Goal: Contribute content

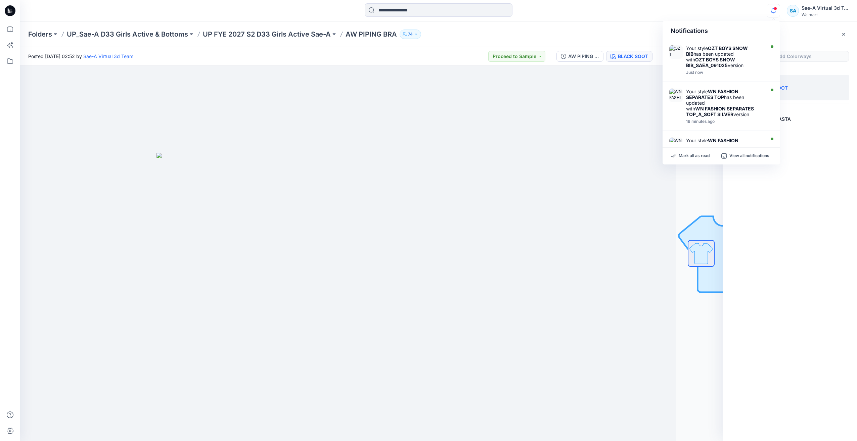
click at [772, 13] on icon "button" at bounding box center [773, 10] width 13 height 13
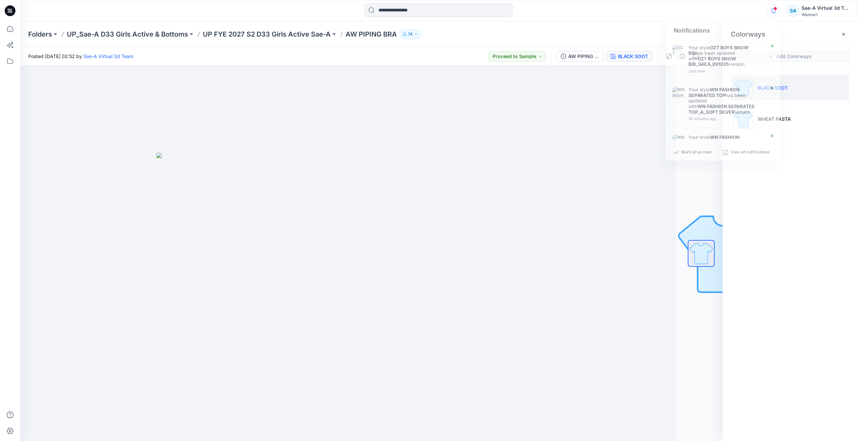
click at [772, 13] on icon "button" at bounding box center [773, 10] width 13 height 13
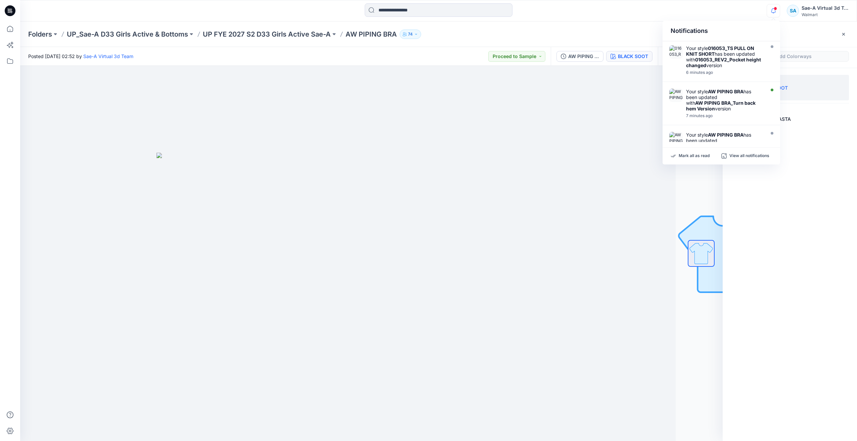
click at [775, 12] on icon "button" at bounding box center [773, 10] width 5 height 4
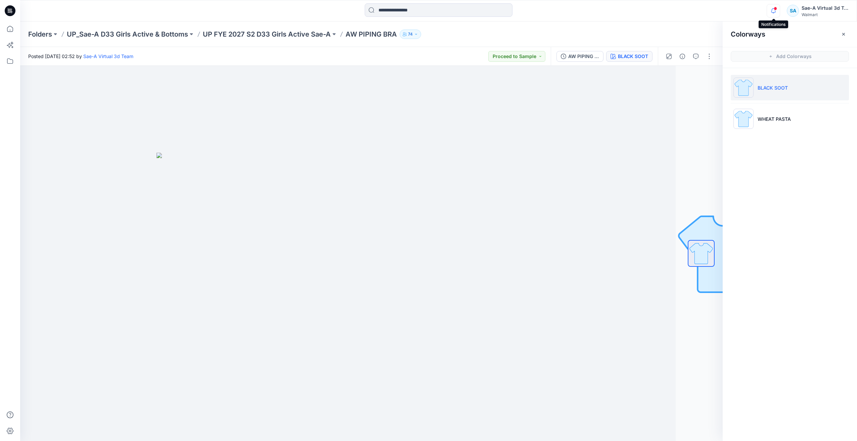
click at [774, 10] on icon "button" at bounding box center [773, 10] width 13 height 13
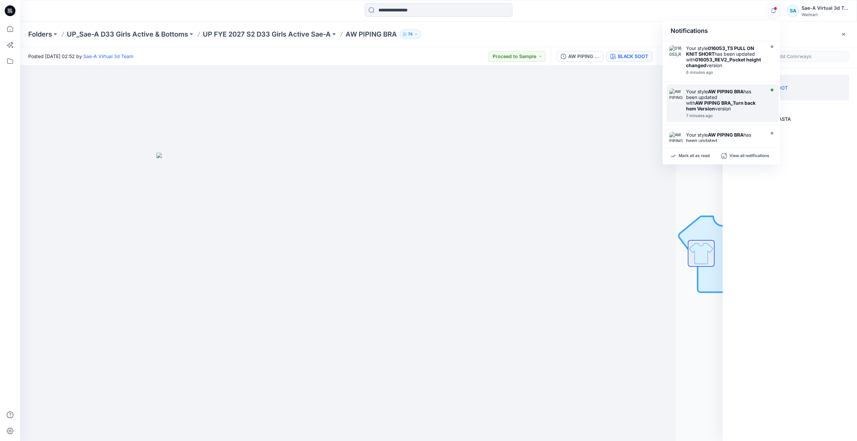
click at [730, 92] on strong "AW PIPING BRA" at bounding box center [726, 92] width 36 height 6
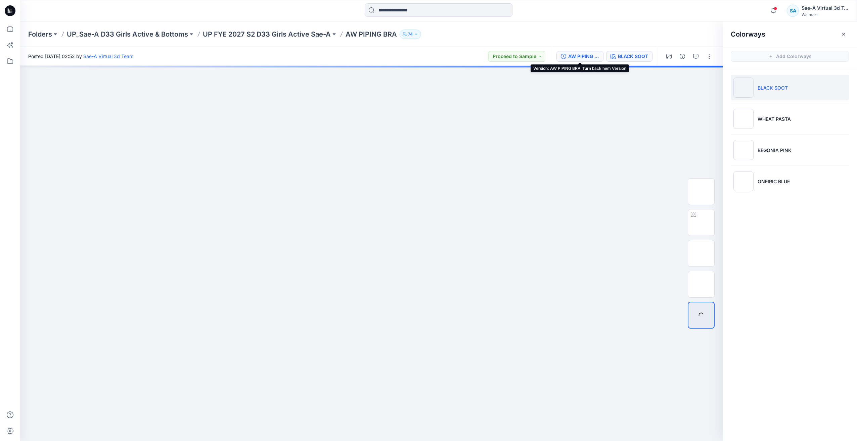
click at [584, 57] on div "AW PIPING BRA_Turn back hem Version" at bounding box center [583, 56] width 31 height 7
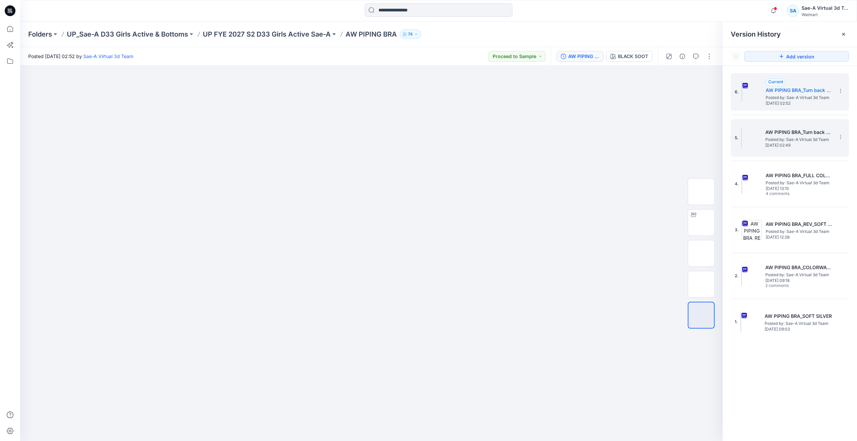
click at [800, 139] on span "Posted by: Sae-A Virtual 3d Team" at bounding box center [798, 139] width 67 height 7
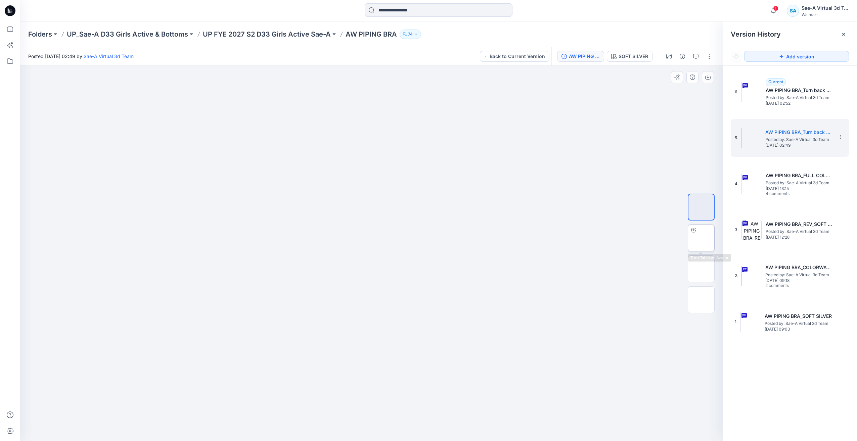
click at [694, 232] on icon at bounding box center [693, 230] width 5 height 4
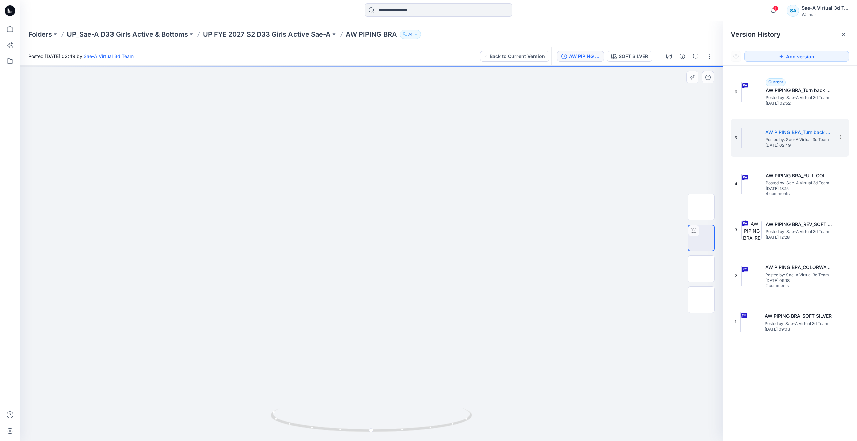
drag, startPoint x: 498, startPoint y: 137, endPoint x: 503, endPoint y: 231, distance: 93.5
drag, startPoint x: 455, startPoint y: 430, endPoint x: 408, endPoint y: 429, distance: 47.4
click at [408, 429] on icon at bounding box center [372, 421] width 203 height 25
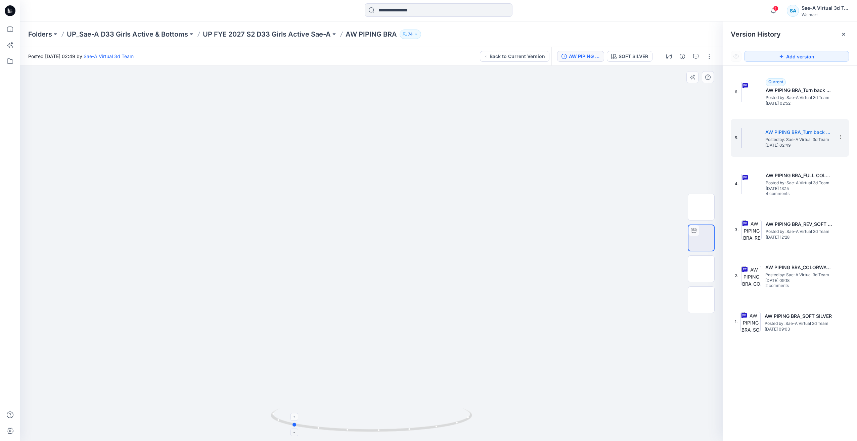
drag, startPoint x: 401, startPoint y: 414, endPoint x: 394, endPoint y: 421, distance: 10.0
click at [394, 421] on icon at bounding box center [372, 421] width 203 height 25
click at [772, 233] on span "Posted by: Sae-A Virtual 3d Team" at bounding box center [799, 231] width 67 height 7
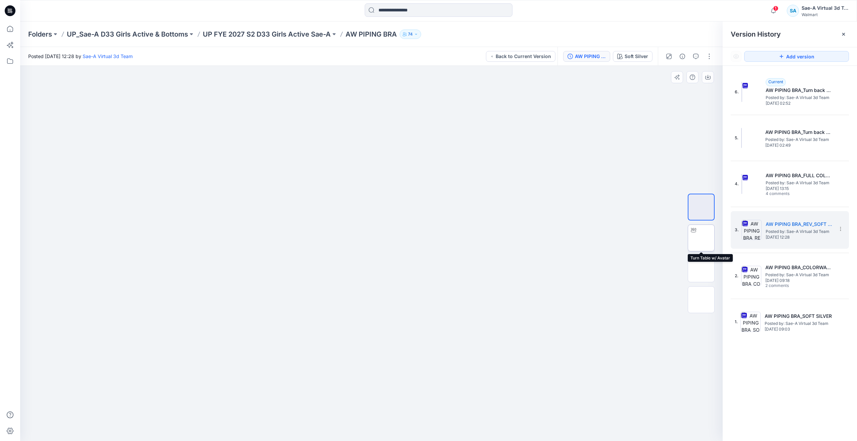
click at [701, 238] on img at bounding box center [701, 238] width 0 height 0
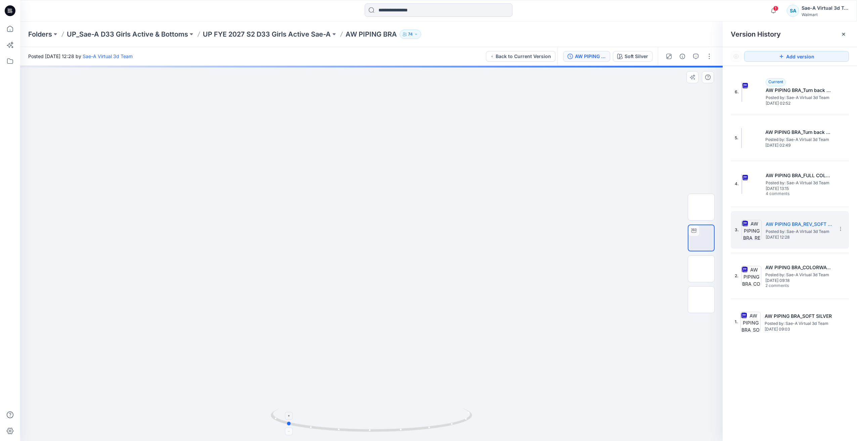
drag, startPoint x: 461, startPoint y: 421, endPoint x: 375, endPoint y: 424, distance: 85.3
click at [375, 424] on icon at bounding box center [372, 421] width 203 height 25
click at [803, 96] on span "Posted by: Sae-A Virtual 3d Team" at bounding box center [799, 97] width 67 height 7
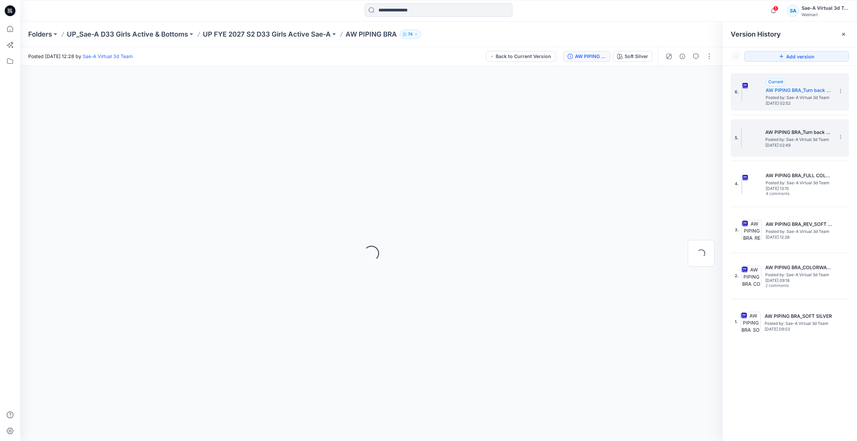
drag, startPoint x: 802, startPoint y: 96, endPoint x: 775, endPoint y: 149, distance: 59.6
click at [775, 148] on span "Thursday, September 18, 2025 02:49" at bounding box center [798, 145] width 67 height 5
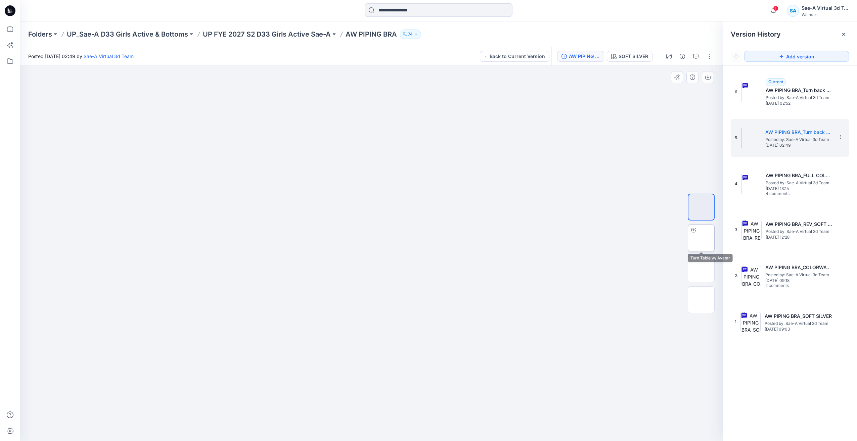
click at [701, 238] on img at bounding box center [701, 238] width 0 height 0
drag, startPoint x: 441, startPoint y: 432, endPoint x: 327, endPoint y: 348, distance: 141.4
click at [267, 437] on div at bounding box center [371, 253] width 702 height 375
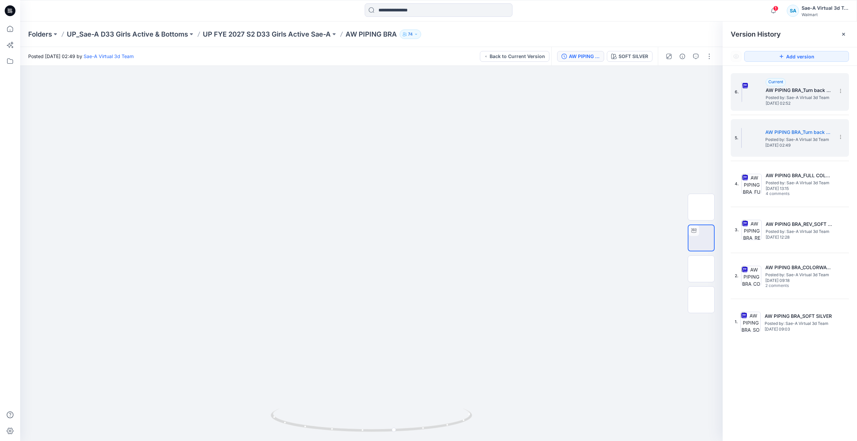
click at [804, 102] on span "Thursday, September 18, 2025 02:52" at bounding box center [799, 103] width 67 height 5
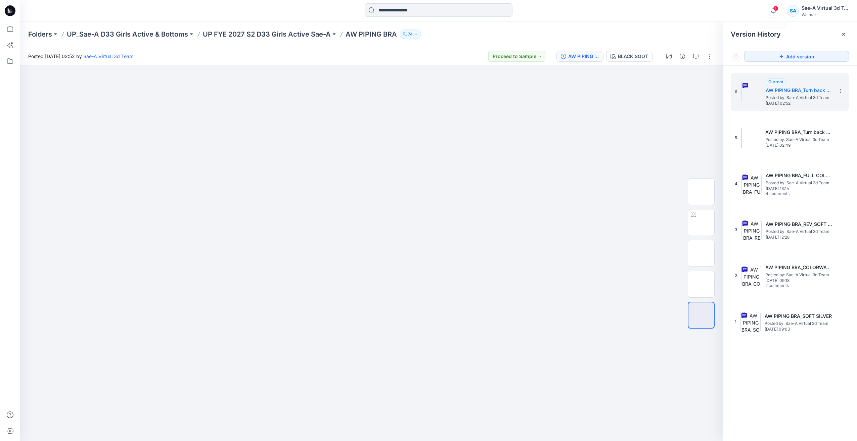
click at [774, 13] on icon "button" at bounding box center [773, 12] width 2 height 1
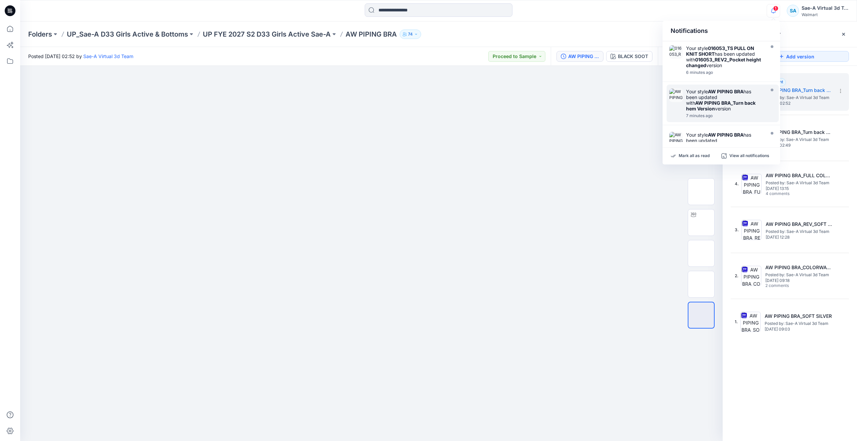
click at [774, 13] on icon "button" at bounding box center [773, 12] width 2 height 1
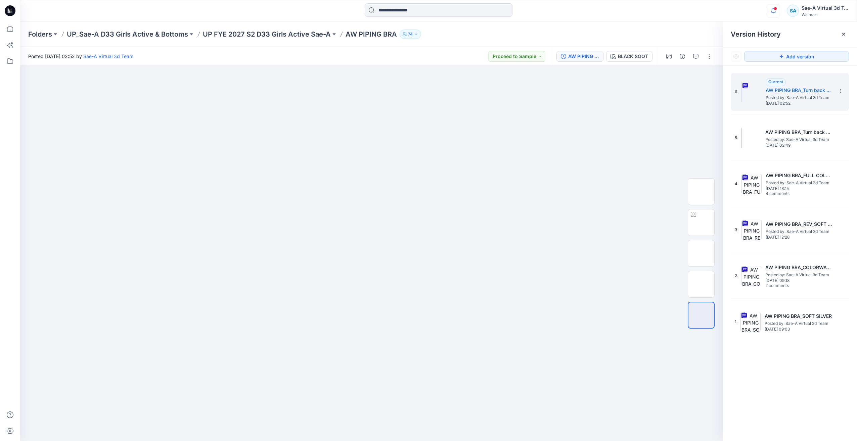
click at [772, 9] on icon "button" at bounding box center [773, 10] width 5 height 4
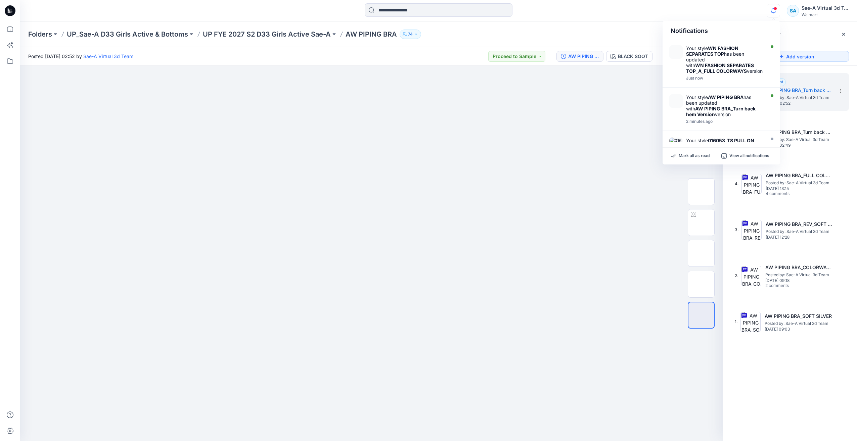
click at [776, 15] on icon "button" at bounding box center [773, 10] width 13 height 13
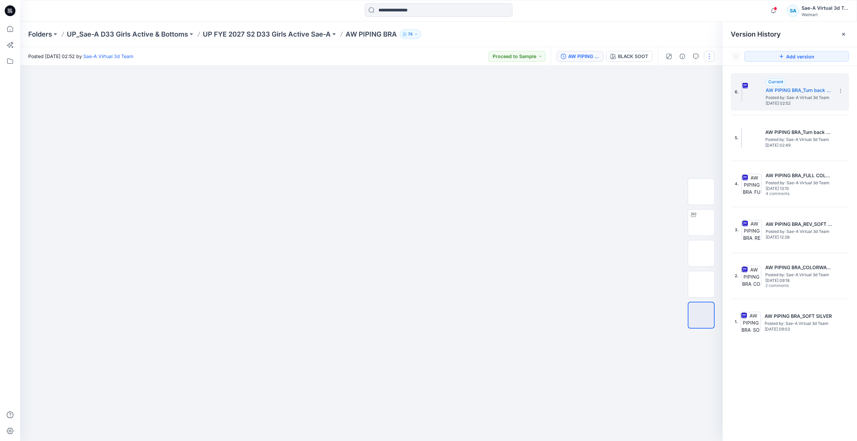
click at [708, 57] on button "button" at bounding box center [709, 56] width 11 height 11
click at [670, 92] on p "Edit" at bounding box center [666, 90] width 8 height 7
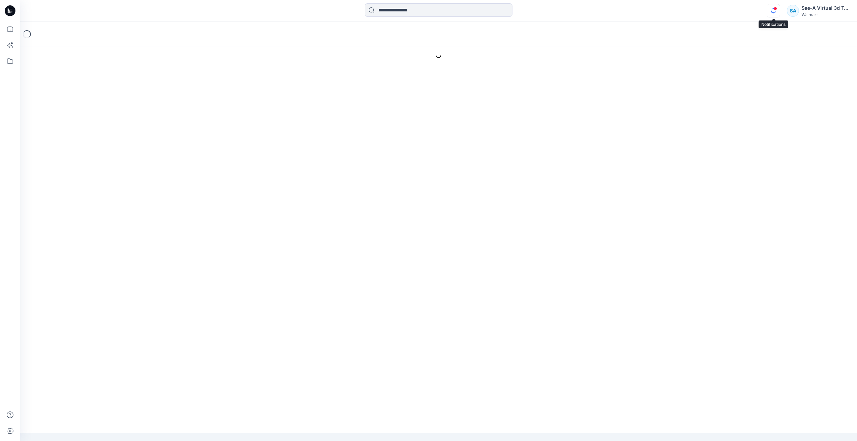
click at [773, 9] on icon "button" at bounding box center [773, 10] width 13 height 13
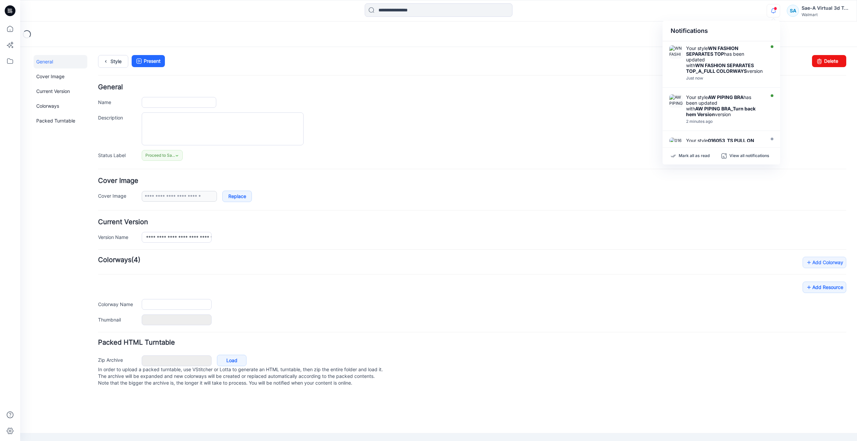
type input "**********"
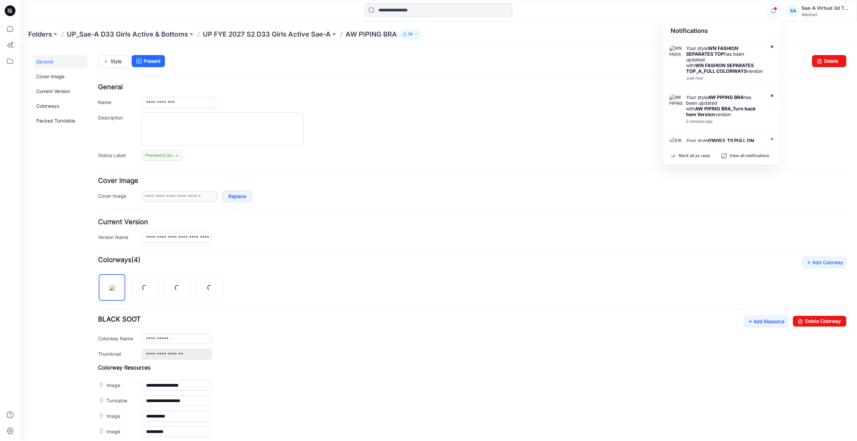
click at [773, 9] on icon "button" at bounding box center [773, 10] width 13 height 13
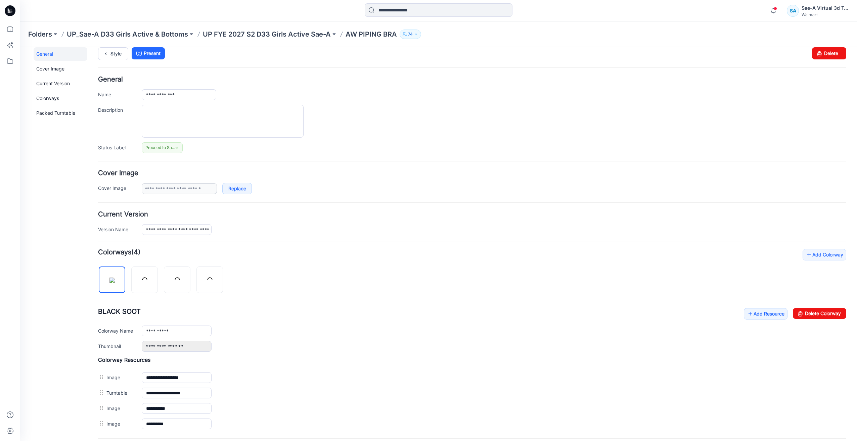
scroll to position [75, 0]
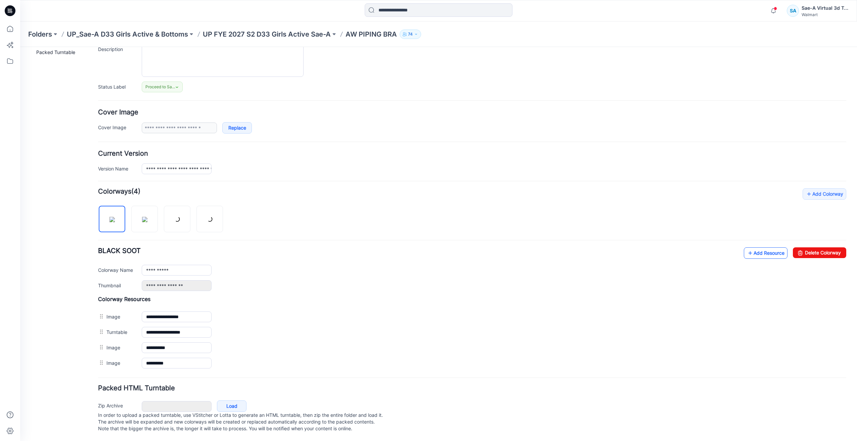
click at [754, 247] on link "Add Resource" at bounding box center [766, 252] width 44 height 11
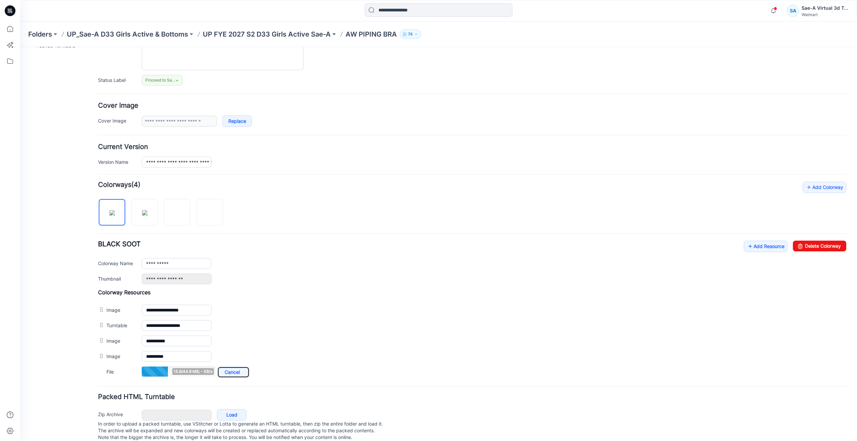
drag, startPoint x: 239, startPoint y: 372, endPoint x: 251, endPoint y: 368, distance: 12.7
click at [239, 372] on link "Cancel" at bounding box center [233, 372] width 32 height 11
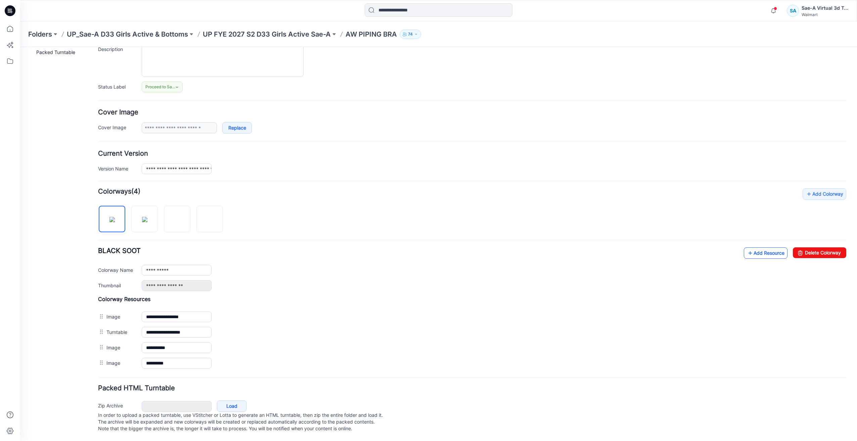
click at [772, 247] on link "Add Resource" at bounding box center [766, 252] width 44 height 11
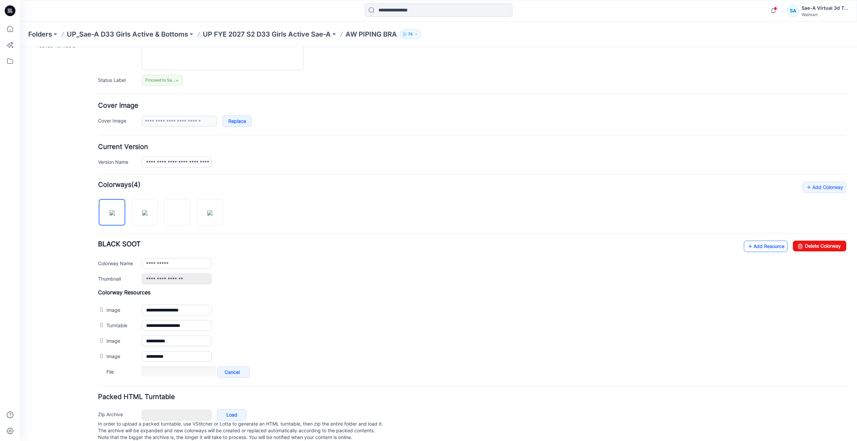
click at [114, 58] on div "Description" at bounding box center [472, 53] width 748 height 33
